Goal: Book appointment/travel/reservation

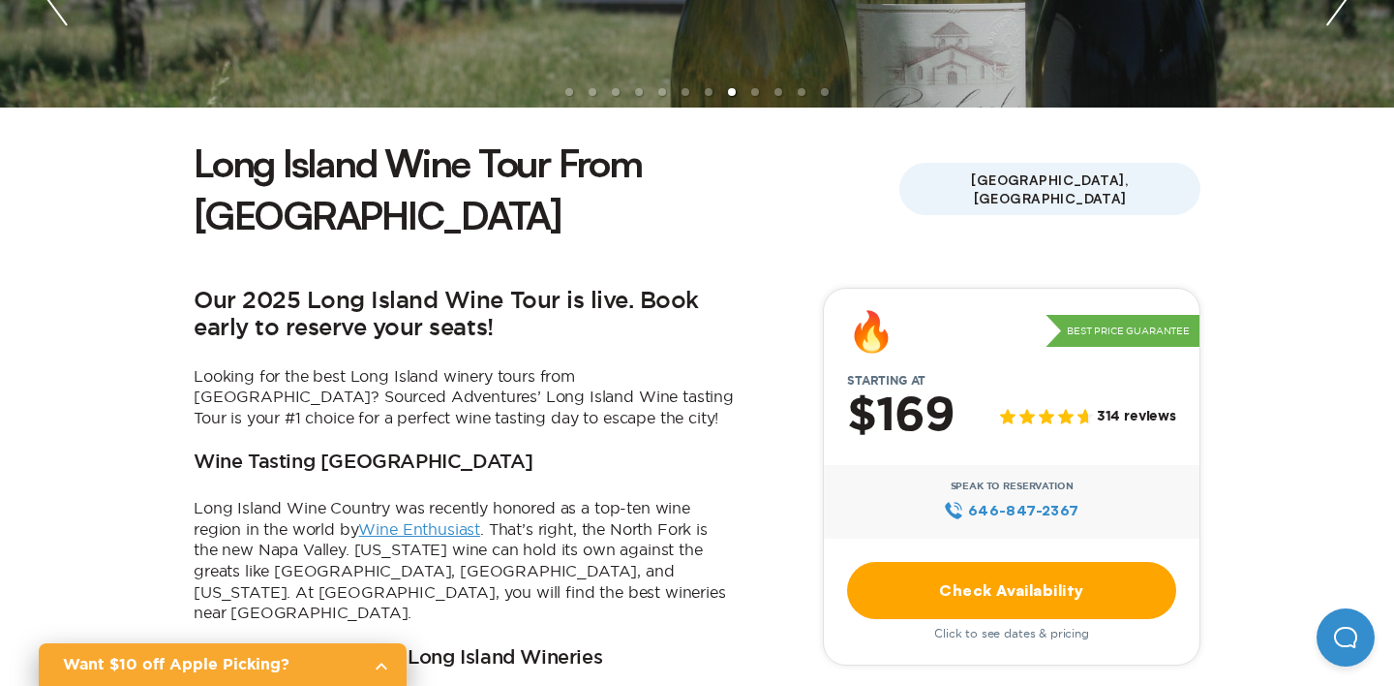
scroll to position [569, 0]
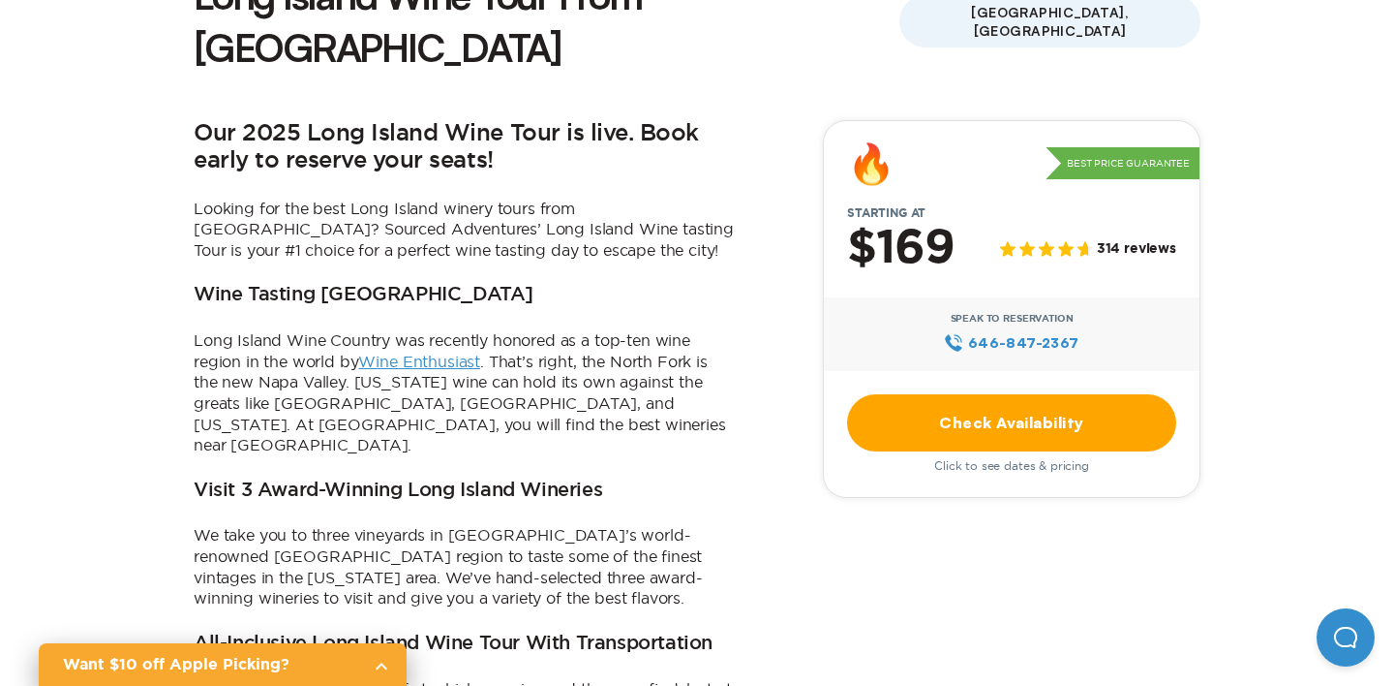
click at [1040, 394] on link "Check Availability" at bounding box center [1011, 422] width 329 height 57
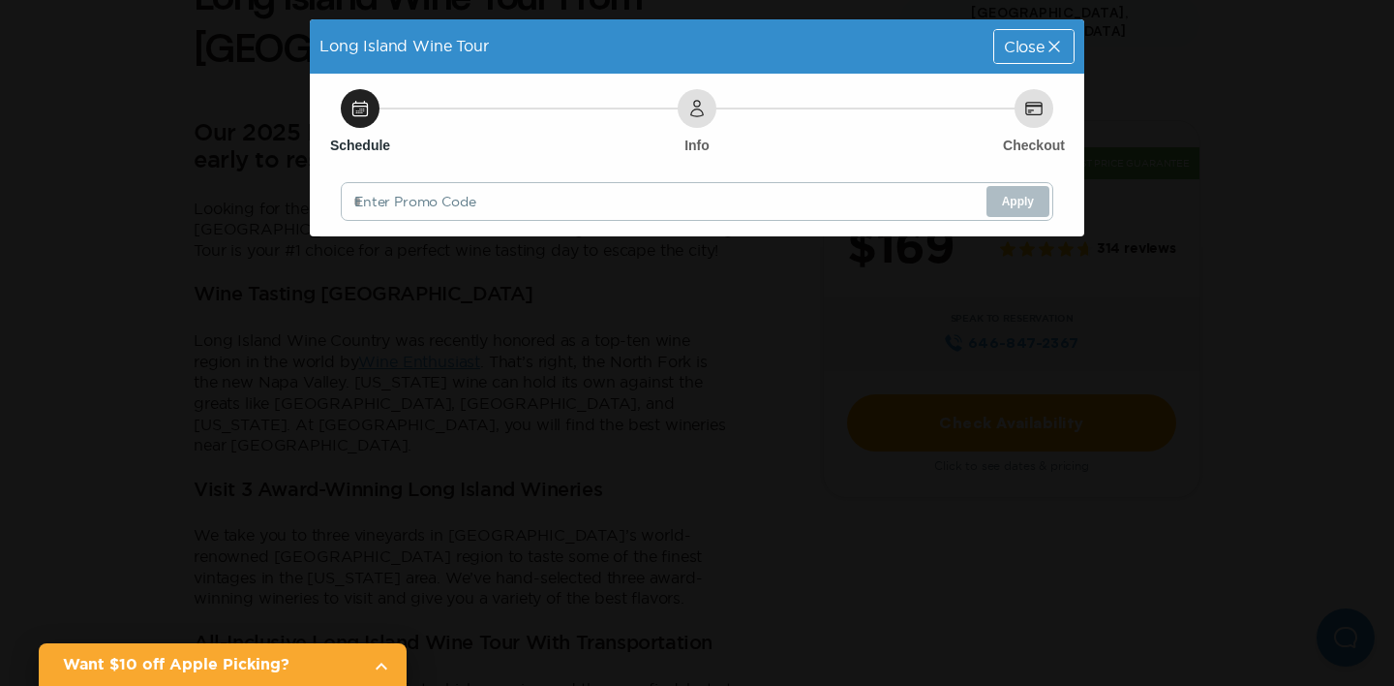
scroll to position [0, 0]
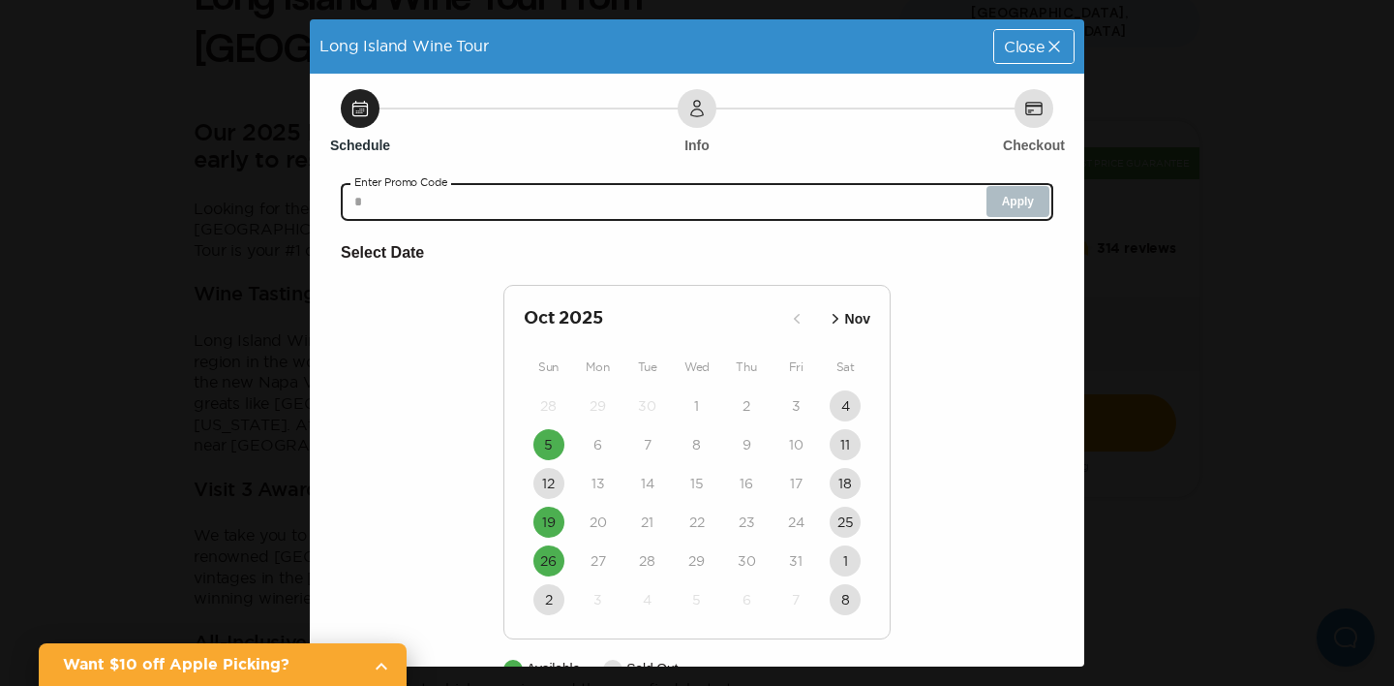
click at [510, 207] on input "text" at bounding box center [697, 201] width 713 height 39
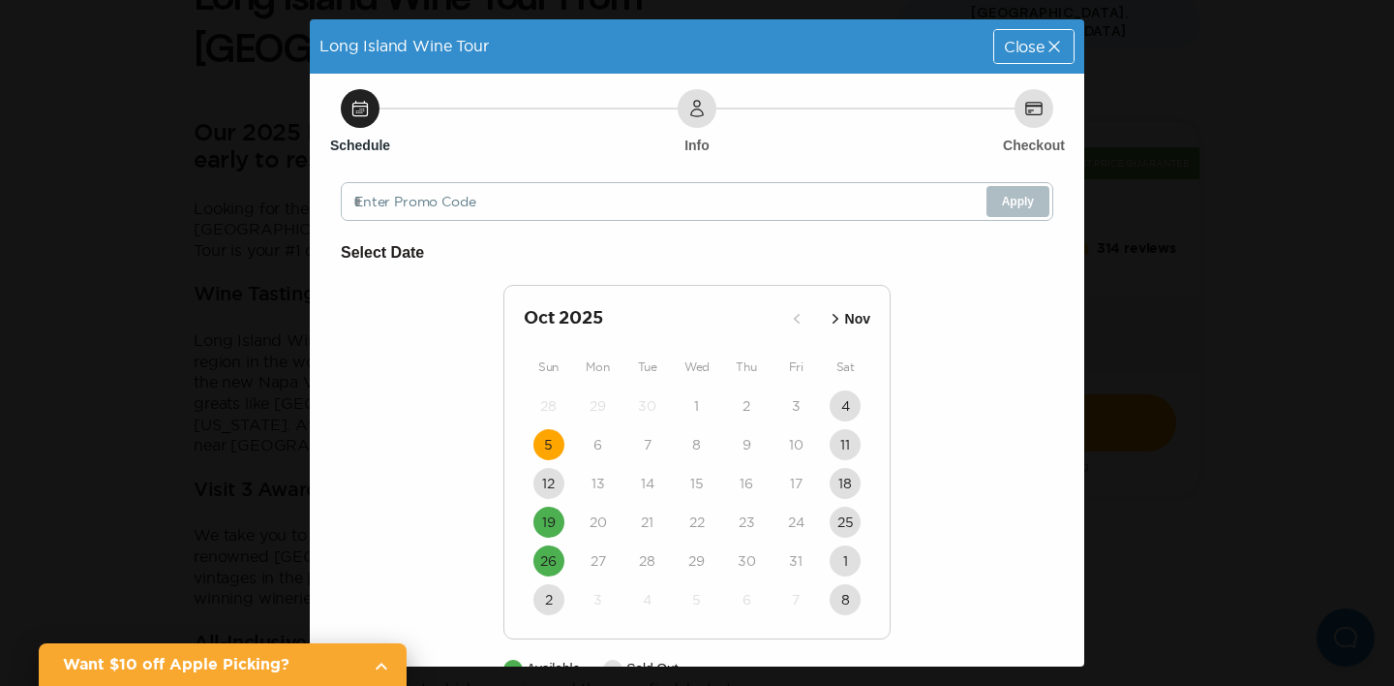
click at [547, 448] on time "5" at bounding box center [548, 444] width 9 height 19
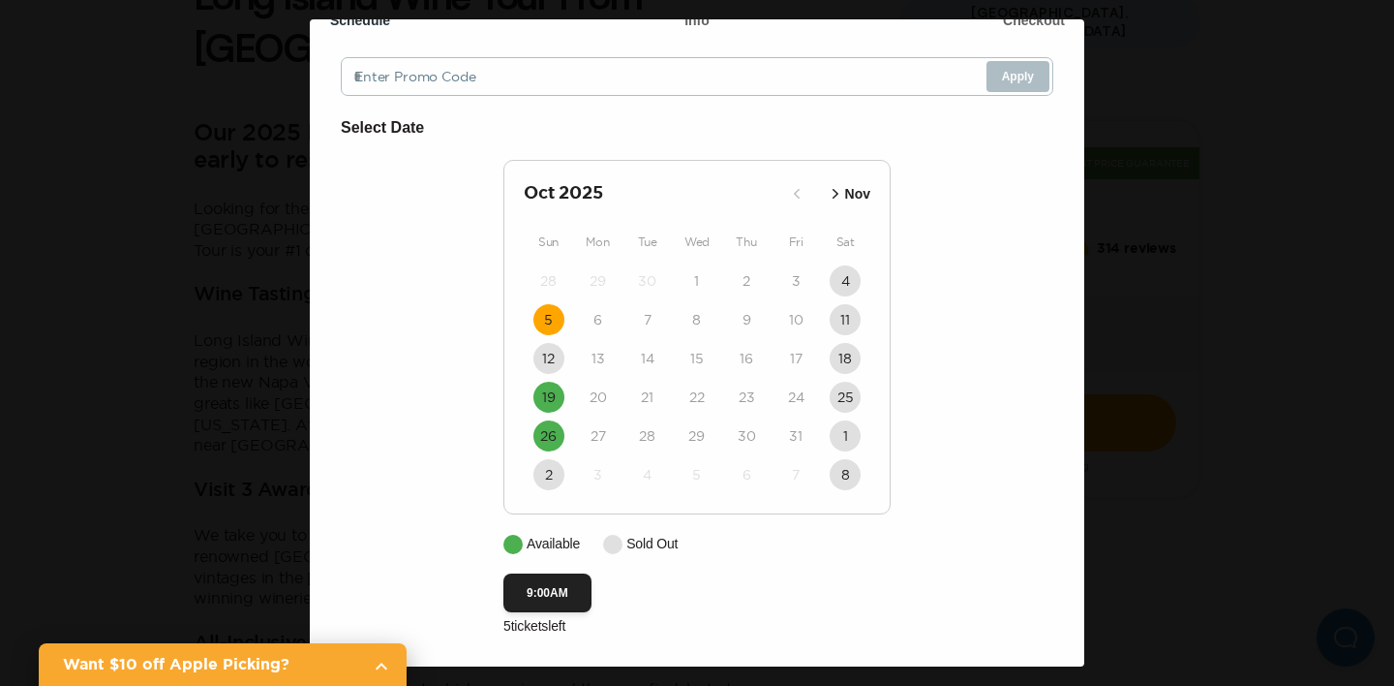
scroll to position [130, 0]
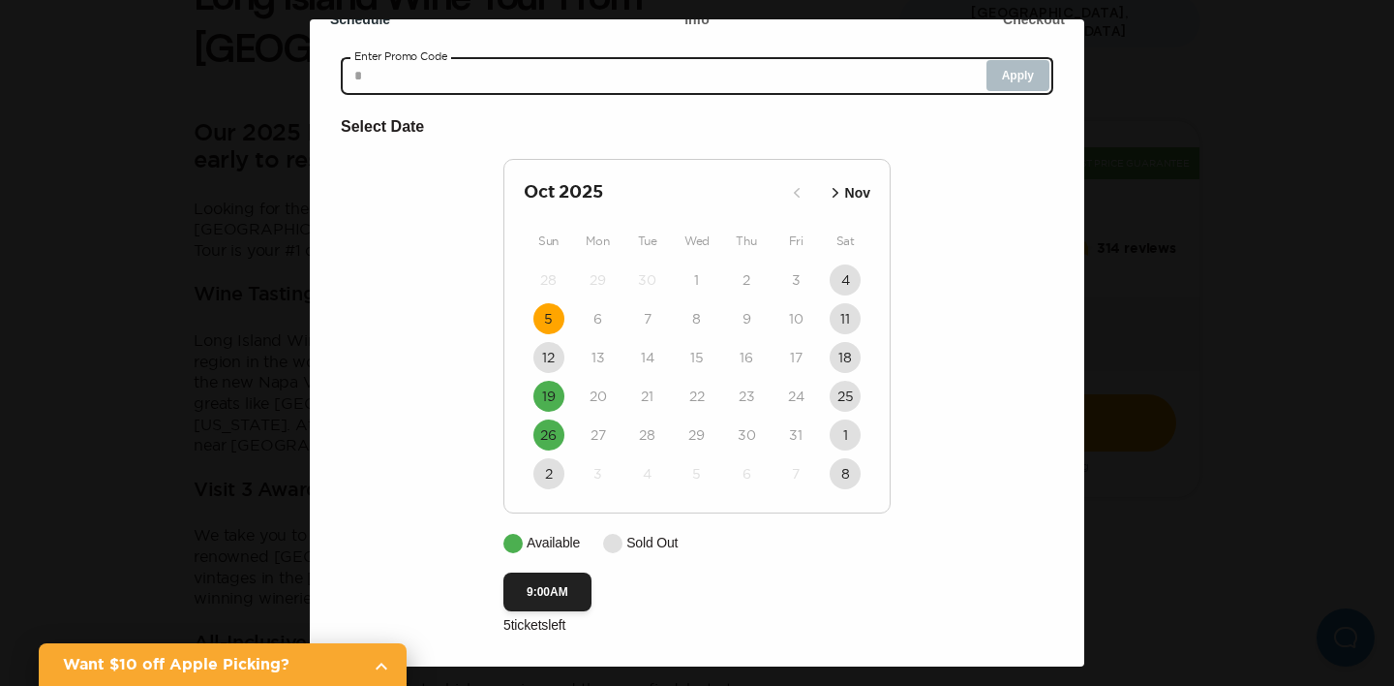
click at [502, 76] on input "text" at bounding box center [697, 75] width 713 height 39
paste input "**********"
type input "**********"
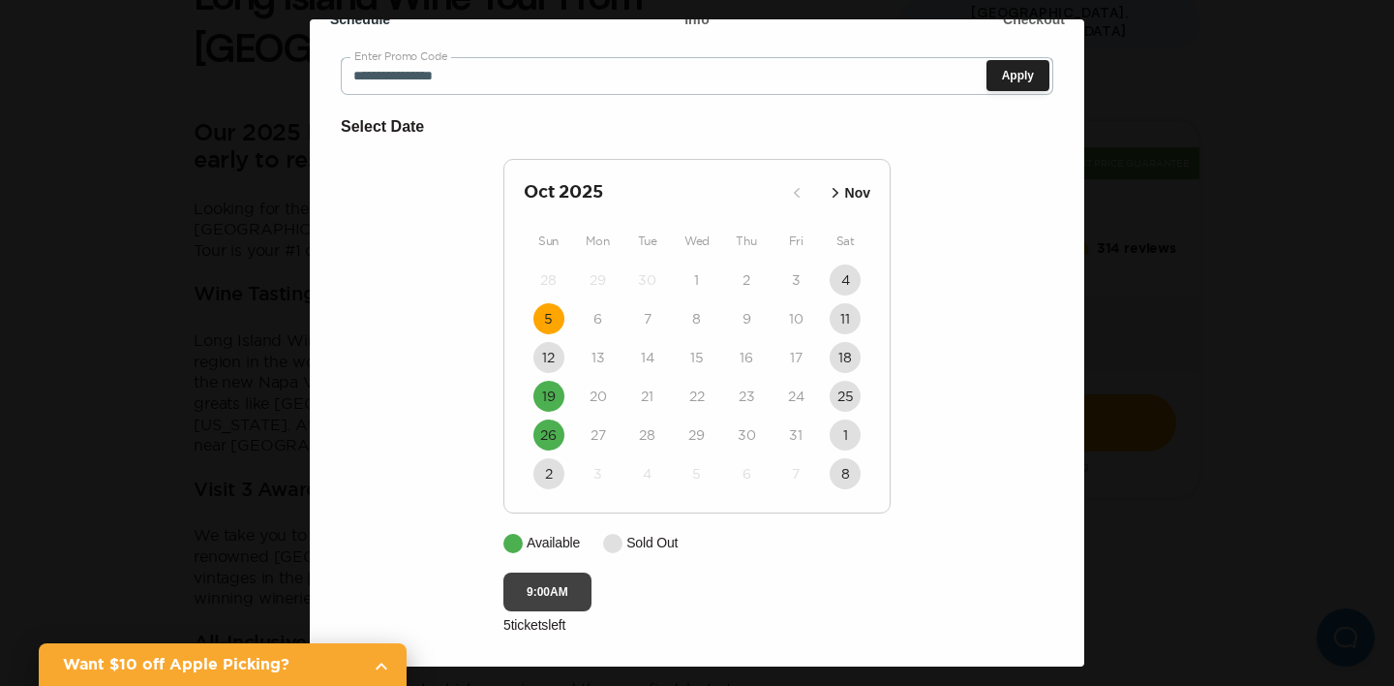
click at [550, 592] on button "9:00AM" at bounding box center [548, 591] width 88 height 39
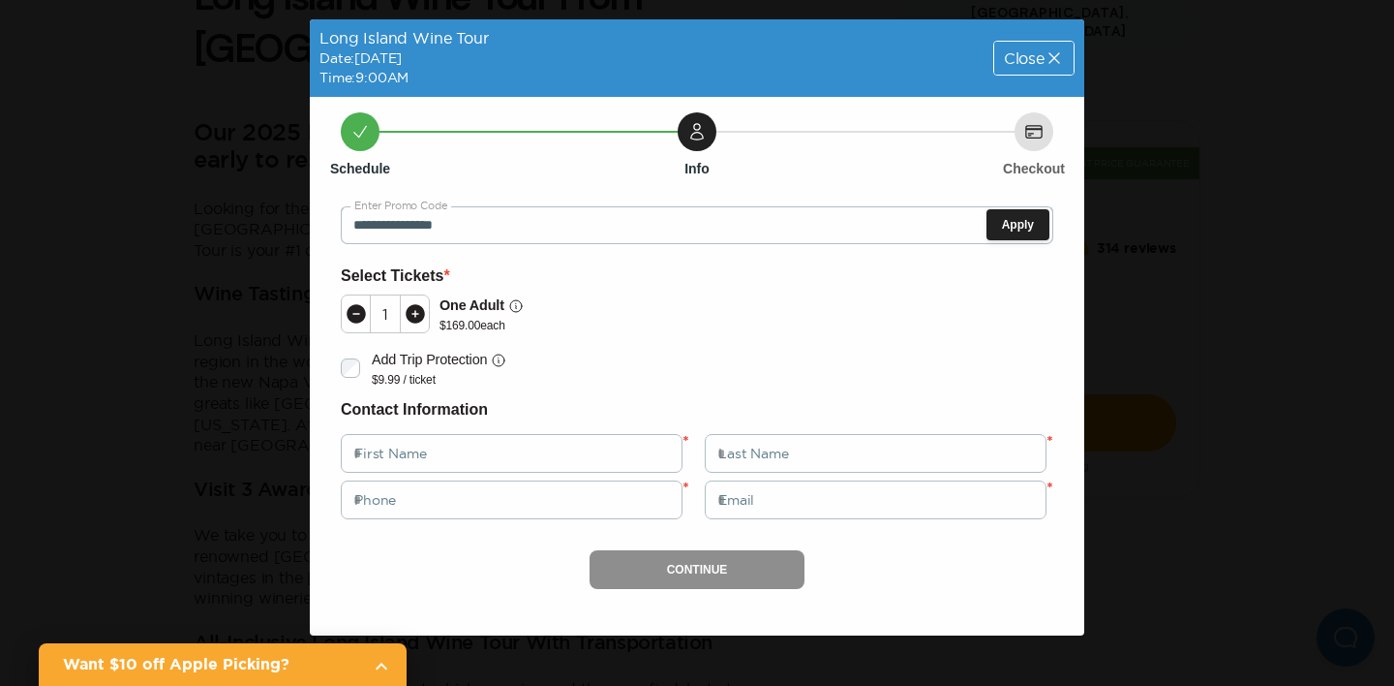
scroll to position [0, 0]
click at [412, 310] on icon at bounding box center [415, 313] width 19 height 19
click at [1028, 226] on button "Apply" at bounding box center [1018, 224] width 63 height 31
click at [1039, 61] on span "Close" at bounding box center [1024, 57] width 41 height 15
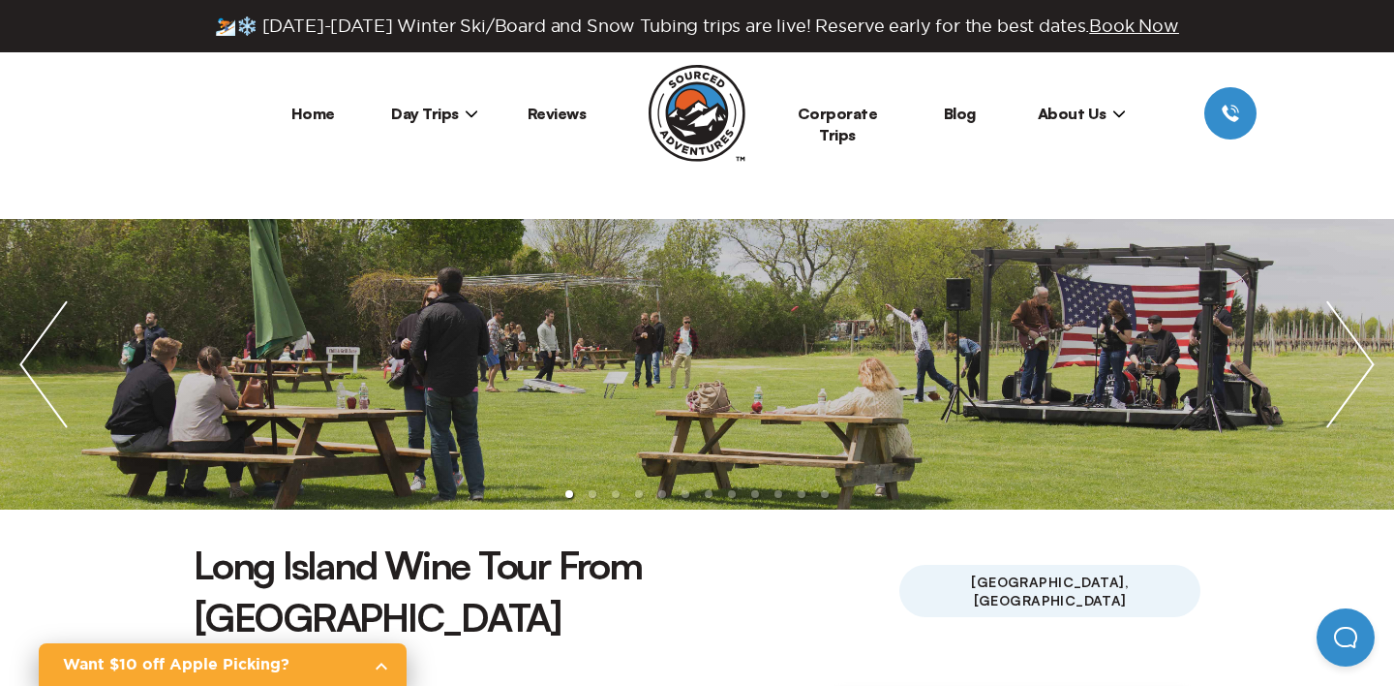
scroll to position [569, 0]
